Goal: Task Accomplishment & Management: Manage account settings

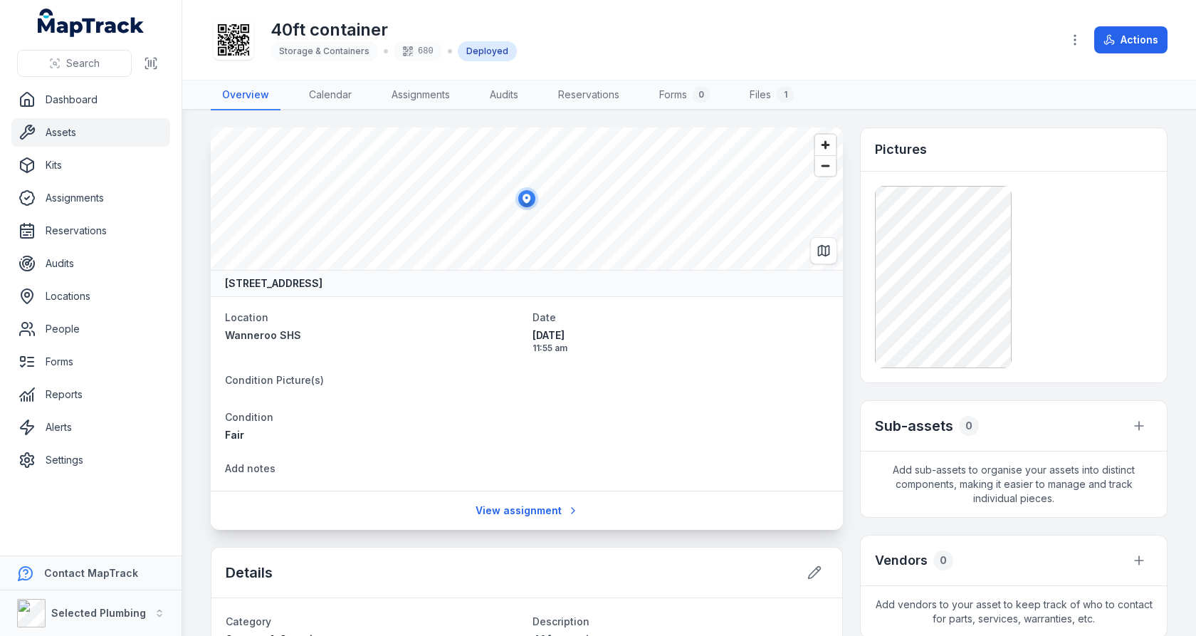
click at [207, 271] on main "[GEOGRAPHIC_DATA] Location [GEOGRAPHIC_DATA] SHS Date [DATE] 11:55 am Condition…" at bounding box center [689, 372] width 1014 height 525
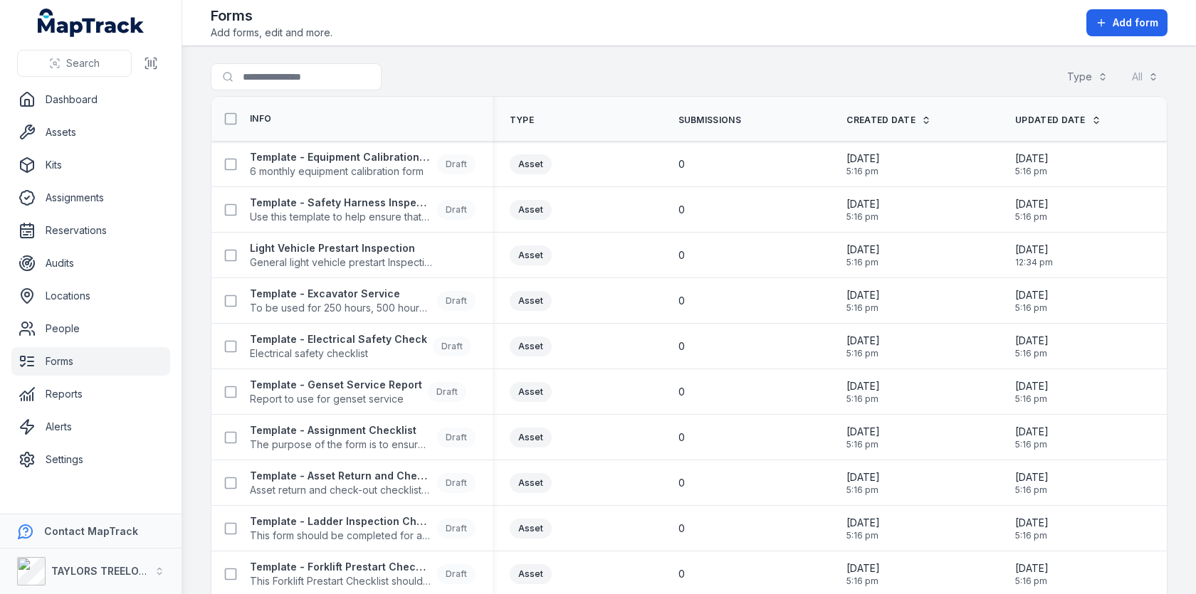
click at [656, 56] on main "Search for forms Type All Info Type Submissions Created Date Updated Date Templ…" at bounding box center [689, 320] width 1014 height 548
click at [636, 63] on div "Search for forms Type All" at bounding box center [689, 79] width 957 height 33
click at [634, 70] on div "Search for forms Type All" at bounding box center [689, 79] width 957 height 33
click at [636, 81] on div "Search for forms Type All" at bounding box center [689, 79] width 957 height 33
click at [693, 52] on main "Search for forms Type All Info Type Submissions Created Date Updated Date Templ…" at bounding box center [689, 320] width 1014 height 548
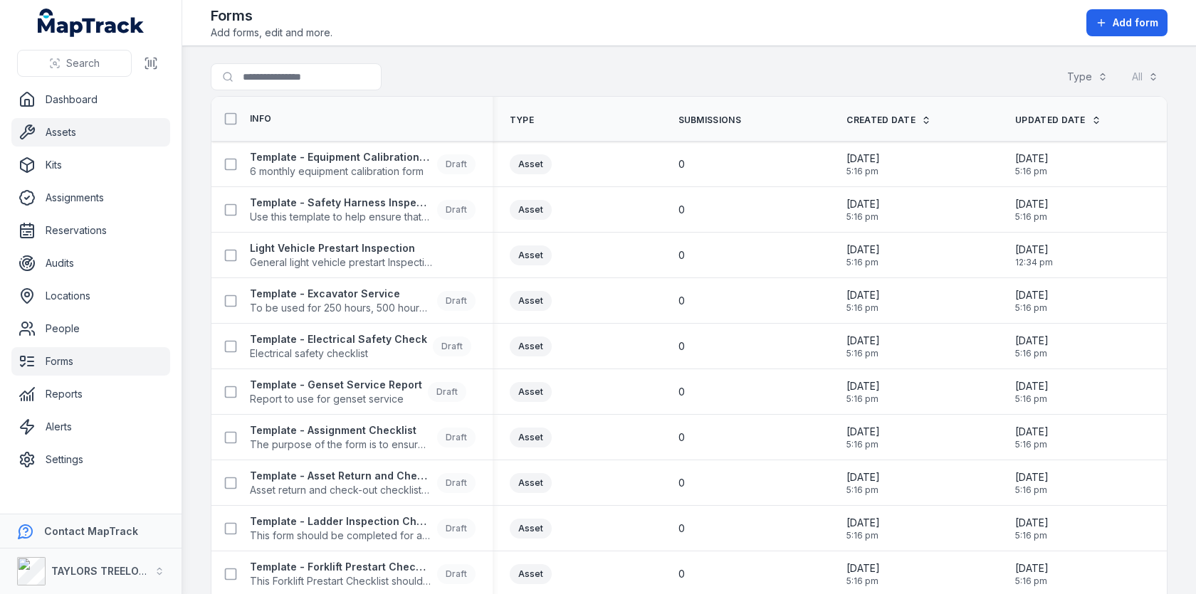
click at [104, 137] on link "Assets" at bounding box center [90, 132] width 159 height 28
click at [545, 56] on main "Search for forms Type All Info Type Submissions Created Date Updated Date Templ…" at bounding box center [689, 320] width 1014 height 548
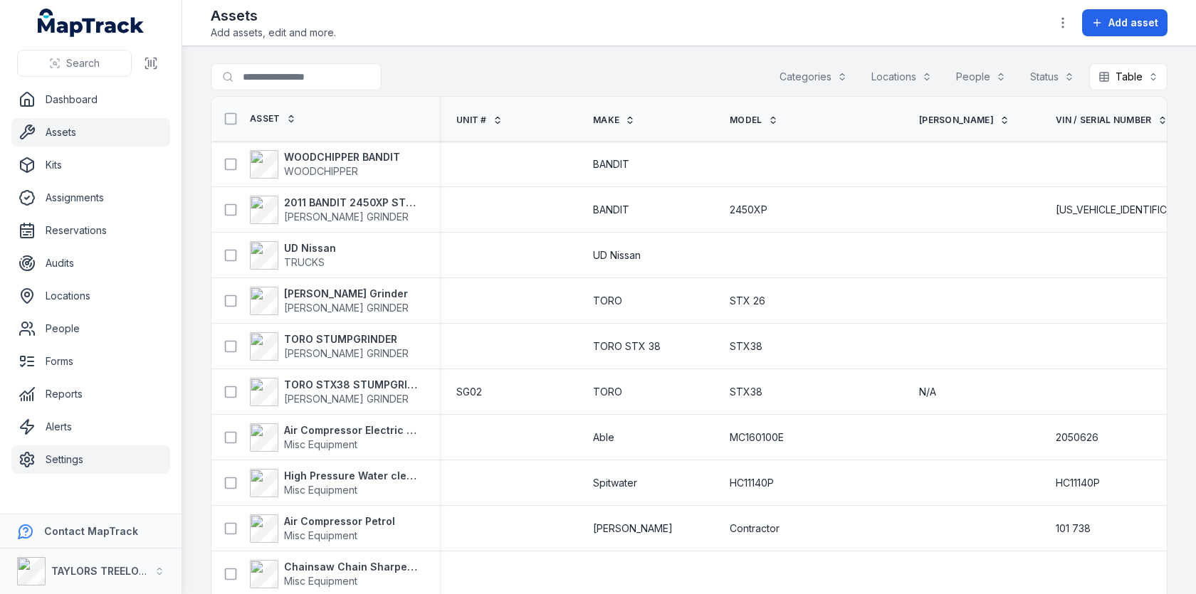
click at [50, 453] on link "Settings" at bounding box center [90, 460] width 159 height 28
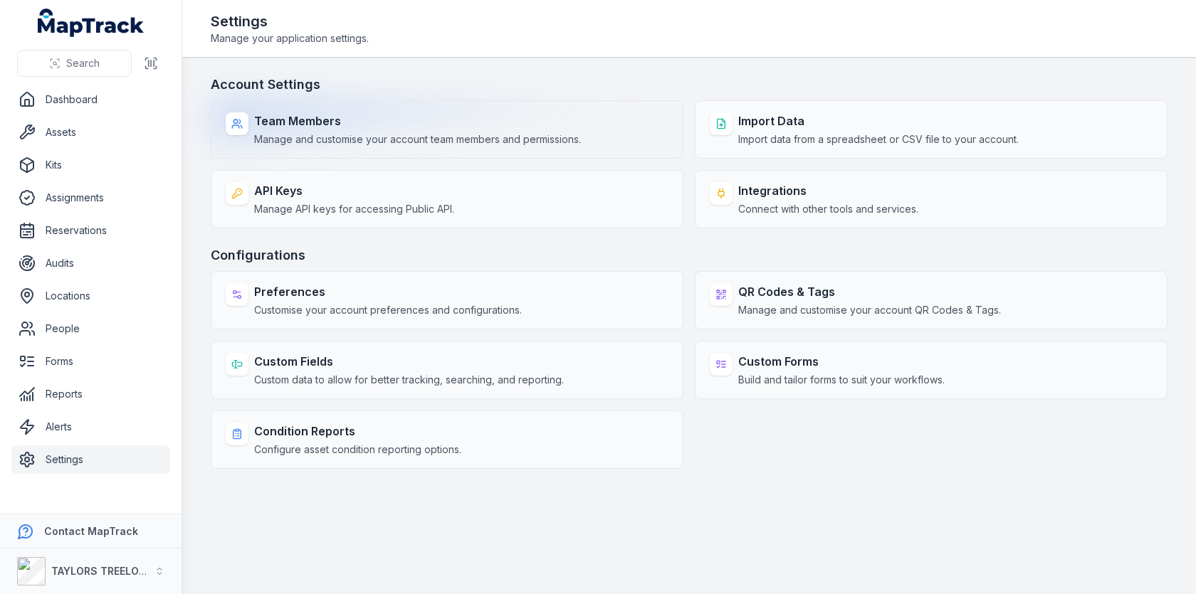
click at [448, 129] on div "Team Members Manage and customise your account team members and permissions." at bounding box center [417, 129] width 327 height 34
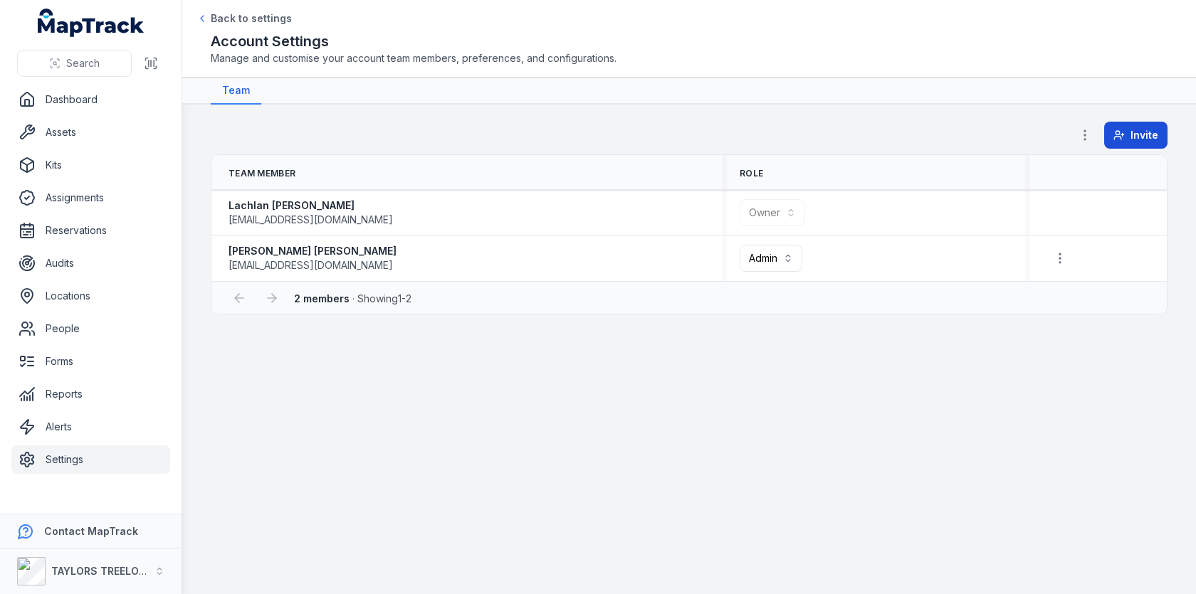
click at [1122, 134] on icon at bounding box center [1118, 135] width 11 height 11
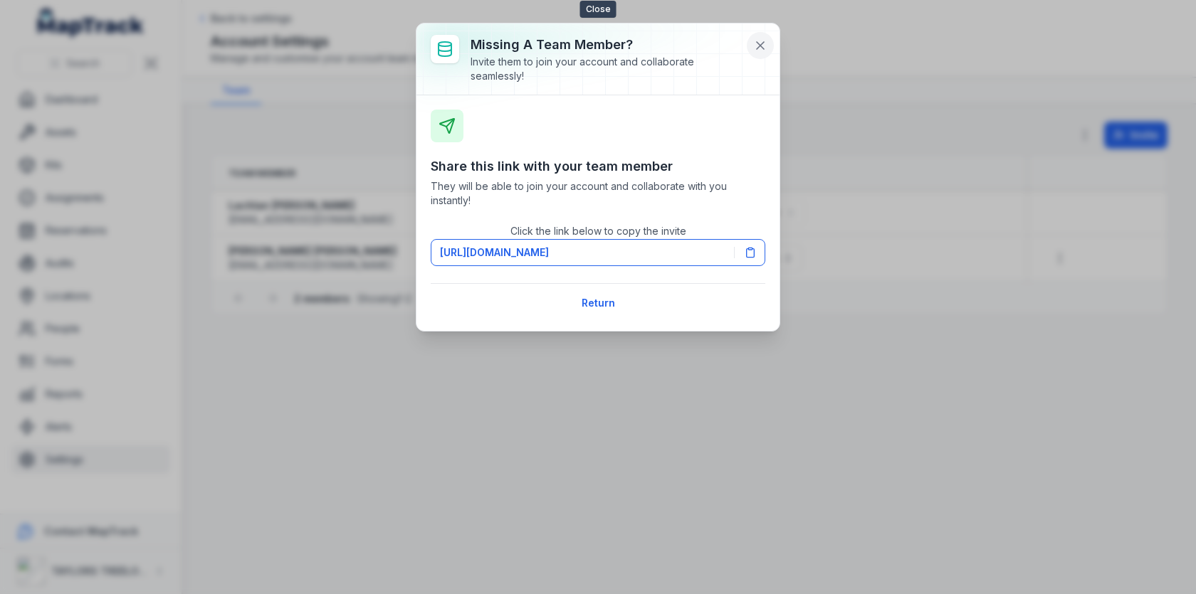
click at [755, 34] on button at bounding box center [760, 45] width 27 height 27
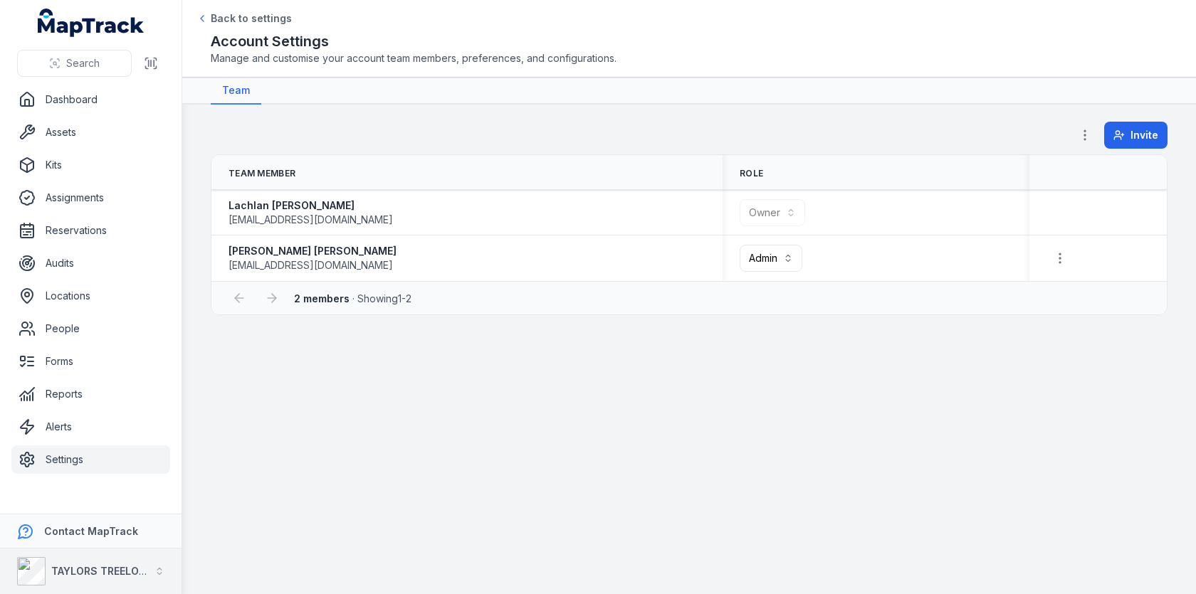
click at [93, 559] on div "TAYLORS TREELOPPING" at bounding box center [83, 571] width 132 height 28
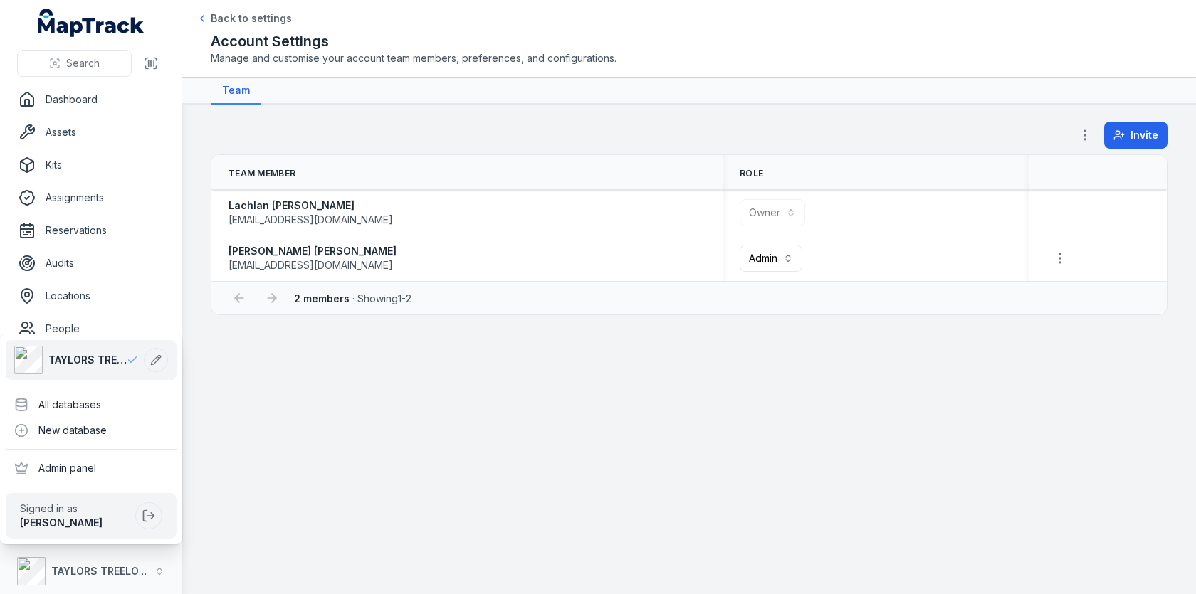
click at [281, 476] on div "**********" at bounding box center [598, 297] width 1196 height 594
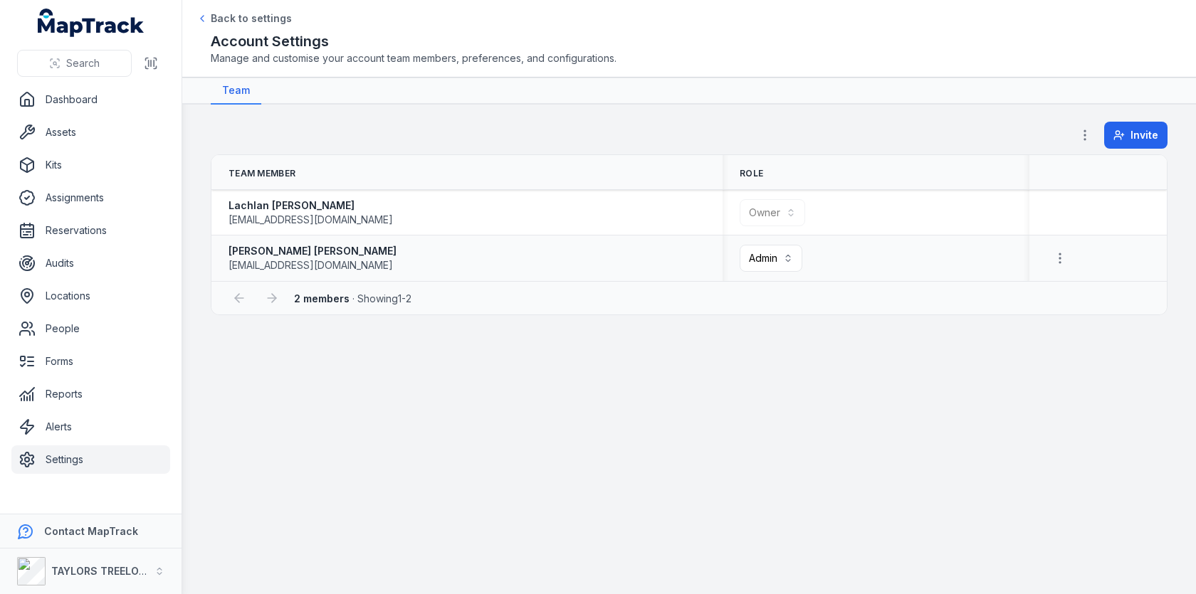
click at [356, 263] on span "admin@taylorstreelopping.com.au" at bounding box center [311, 265] width 164 height 14
click at [503, 308] on div "2 members · Showing 1 - 2" at bounding box center [688, 297] width 955 height 33
click at [105, 561] on div "TAYLORS TREELOPPING" at bounding box center [83, 571] width 132 height 28
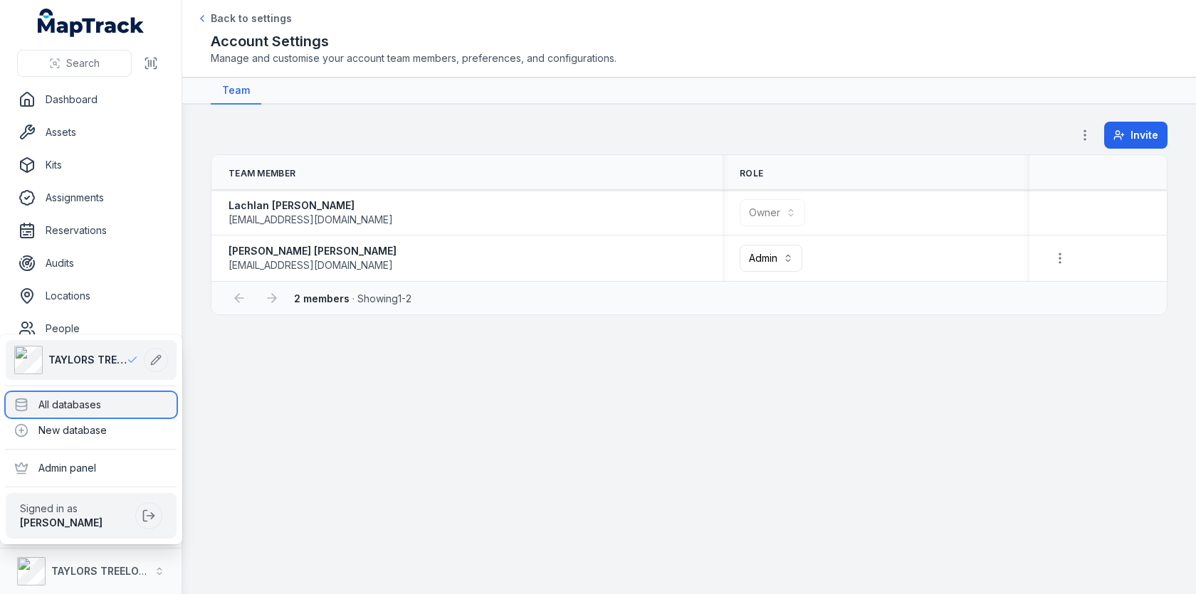
click at [111, 396] on div "All databases" at bounding box center [91, 405] width 171 height 26
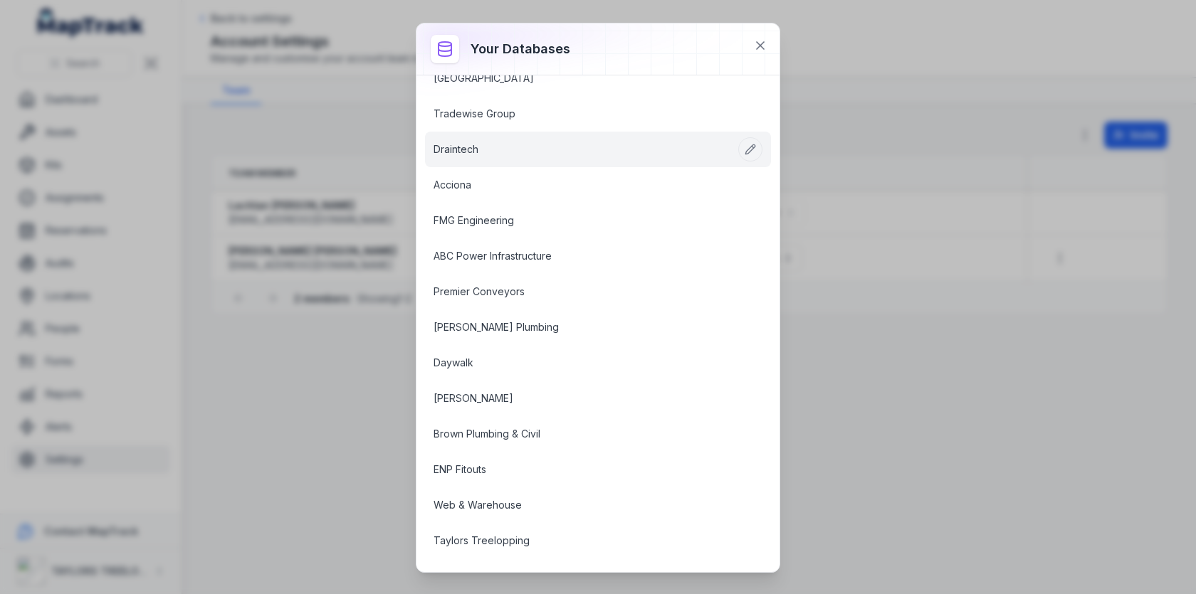
scroll to position [924, 0]
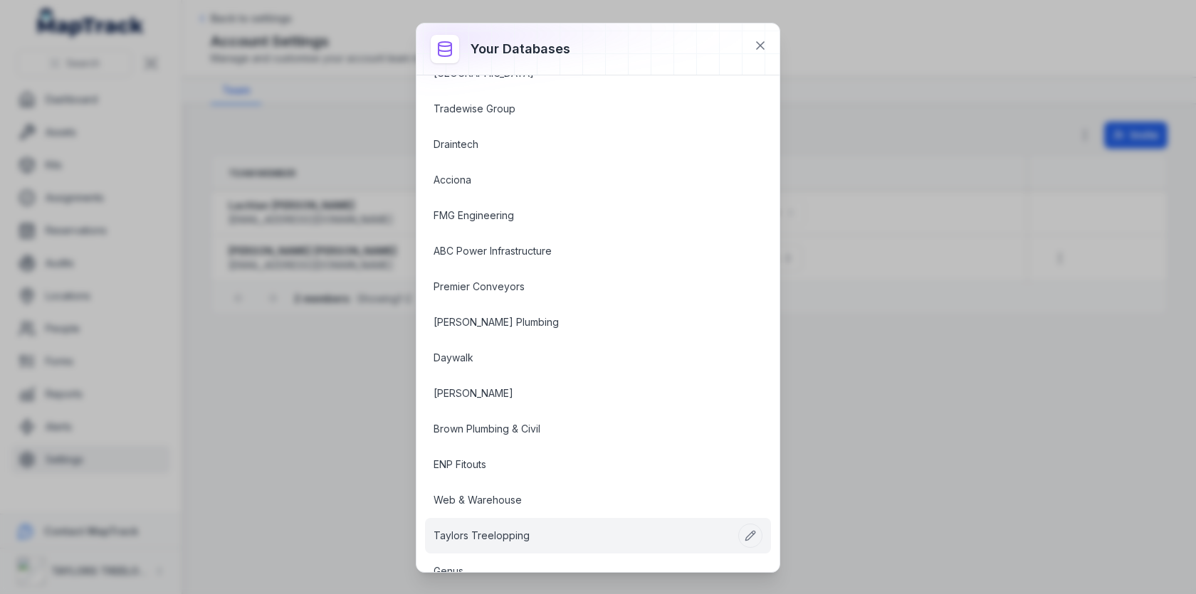
click at [530, 529] on link "Taylors Treelopping" at bounding box center [581, 536] width 295 height 14
